Goal: Go to known website: Access a specific website the user already knows

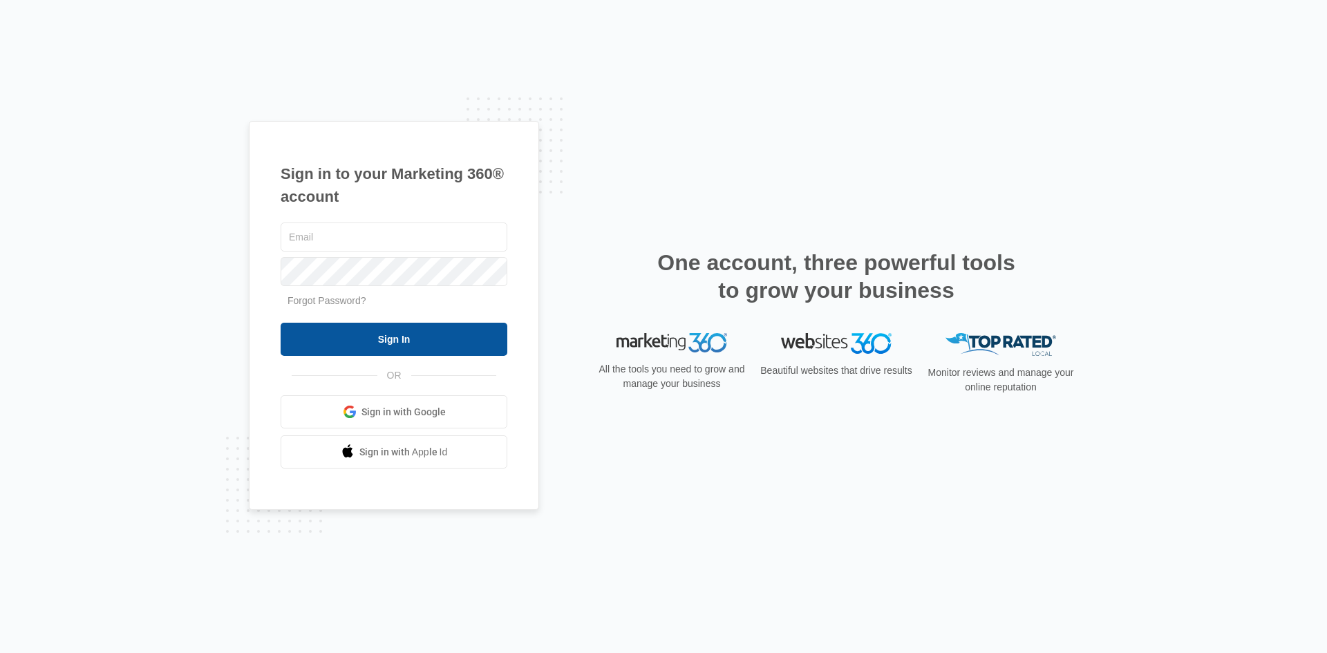
type input "[EMAIL_ADDRESS][DOMAIN_NAME]"
click at [388, 339] on input "Sign In" at bounding box center [394, 339] width 227 height 33
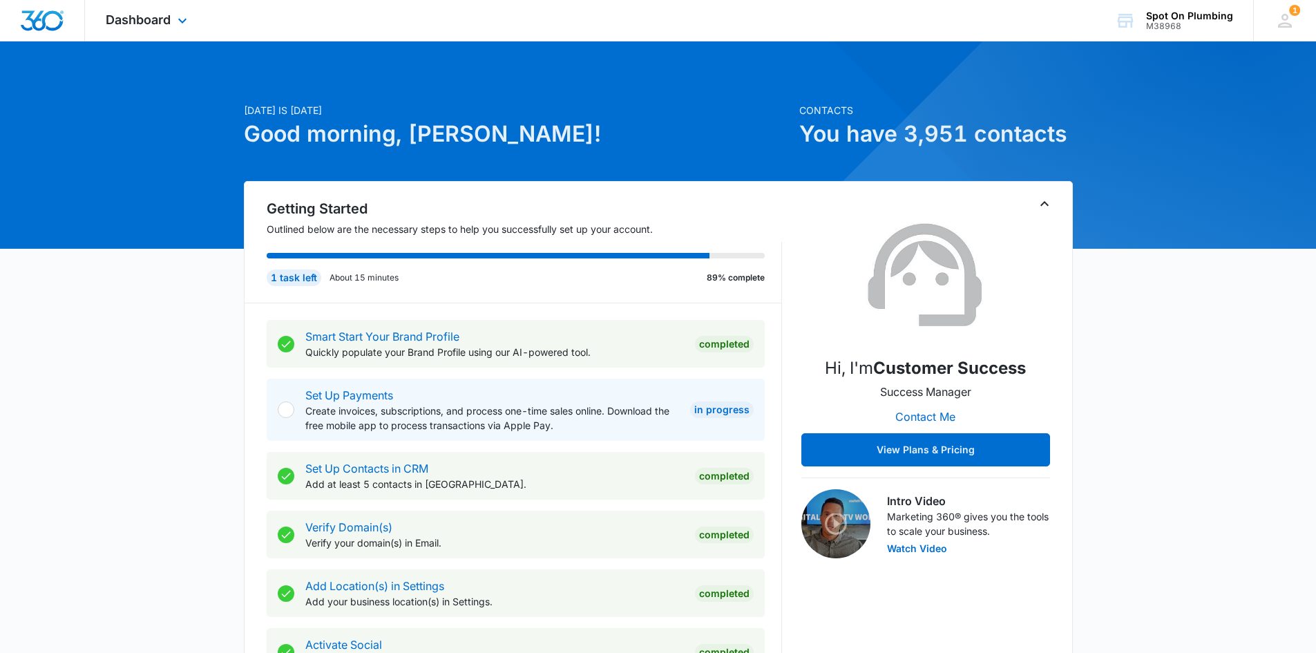
click at [173, 18] on div "Dashboard Apps Reputation Websites Forms CRM Email Social POS Content Ads Intel…" at bounding box center [148, 20] width 126 height 41
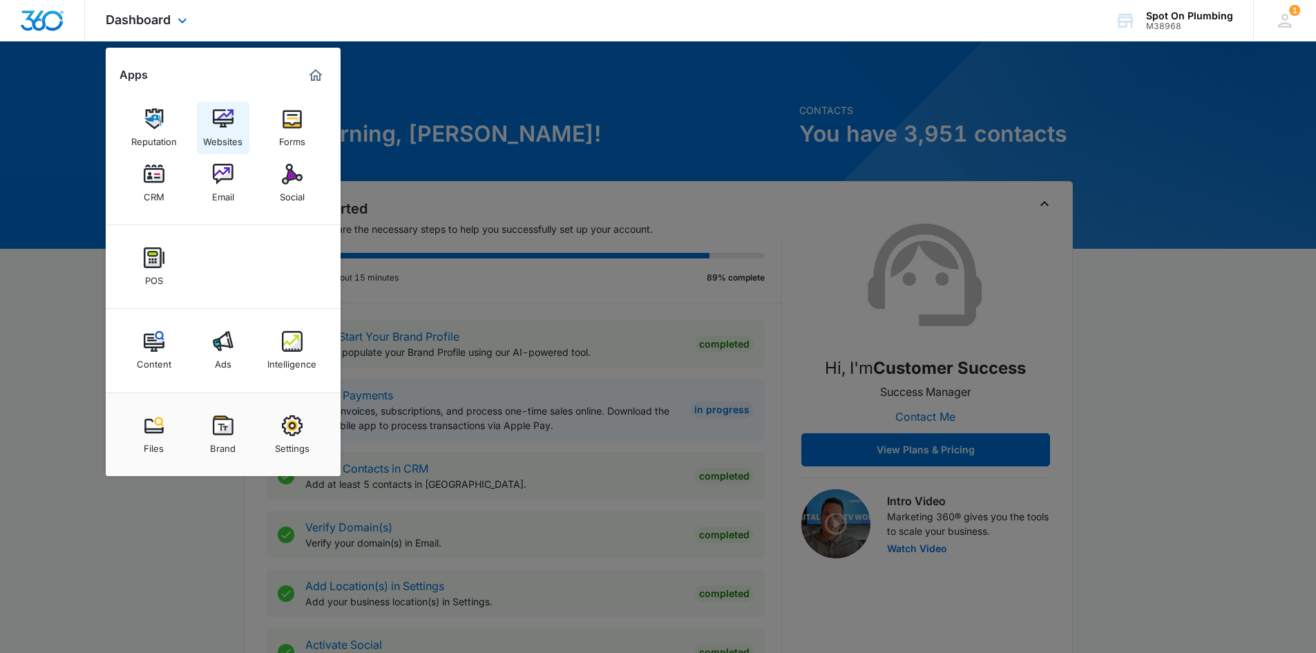
click at [220, 129] on img at bounding box center [223, 118] width 21 height 21
